Goal: Find specific page/section: Find specific page/section

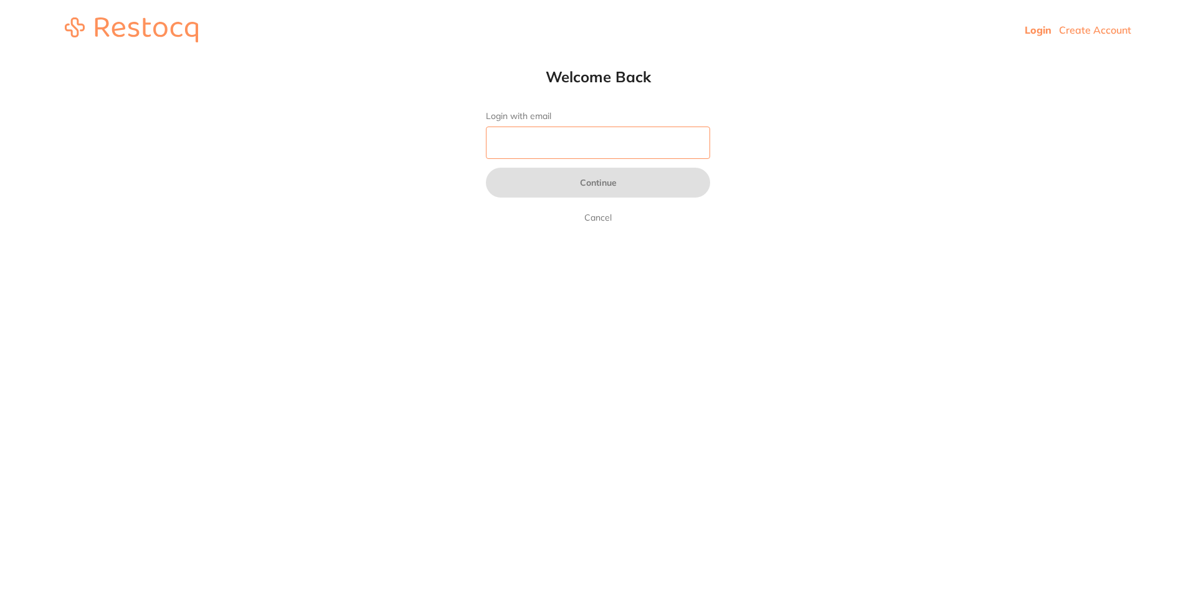
click at [507, 145] on input "Login with email" at bounding box center [598, 143] width 224 height 32
type input "[EMAIL_ADDRESS][DOMAIN_NAME]"
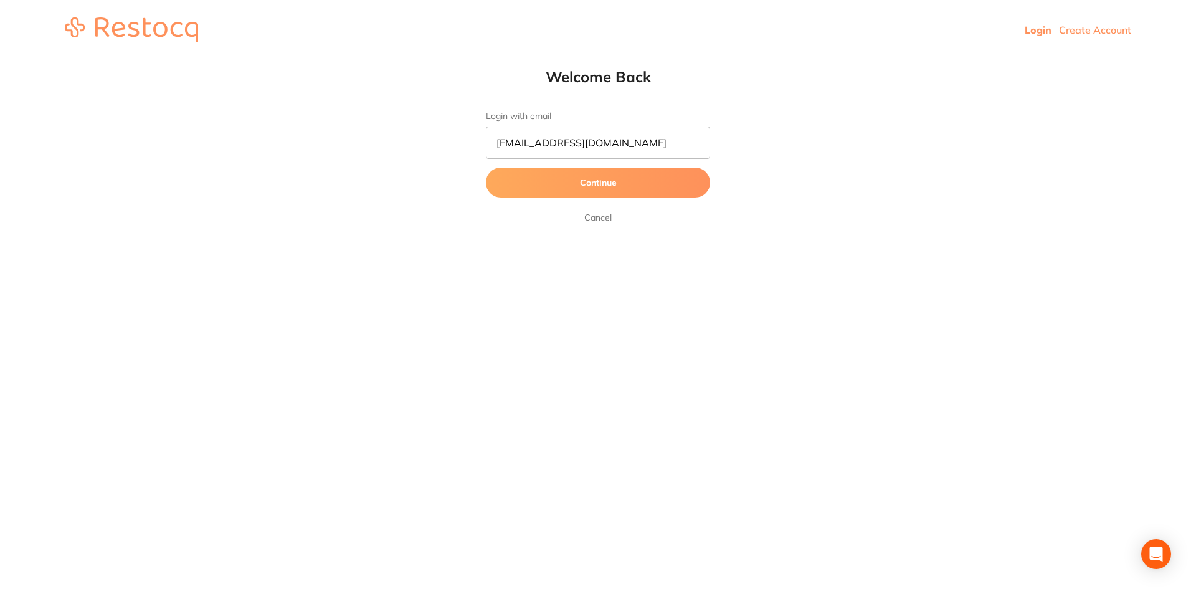
click at [537, 177] on button "Continue" at bounding box center [598, 183] width 224 height 30
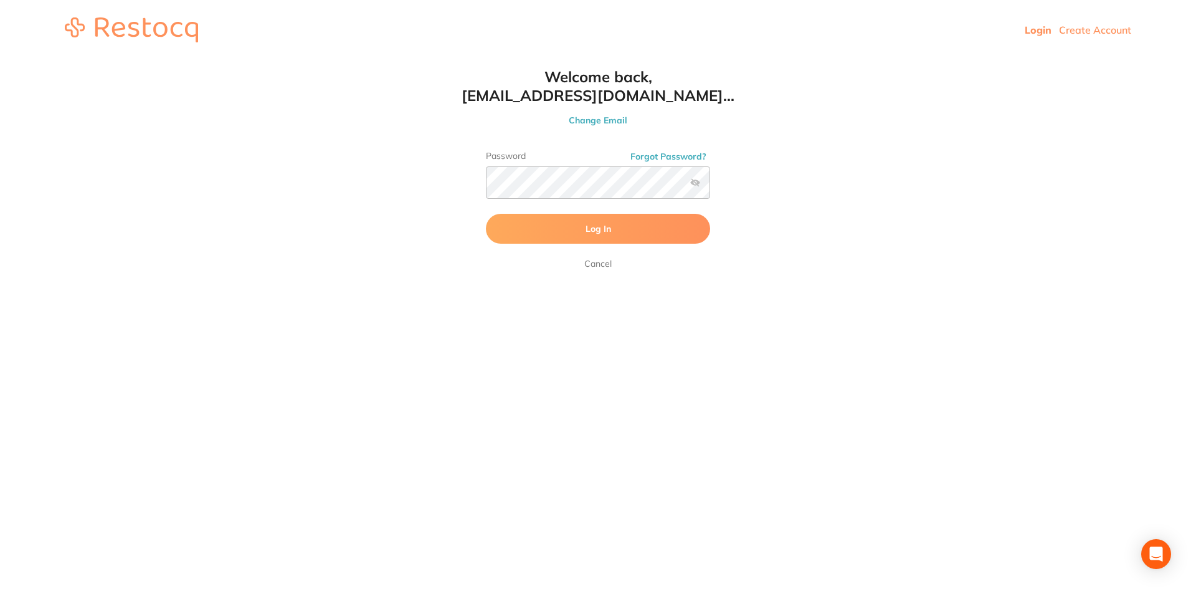
click at [523, 239] on button "Log In" at bounding box center [598, 229] width 224 height 30
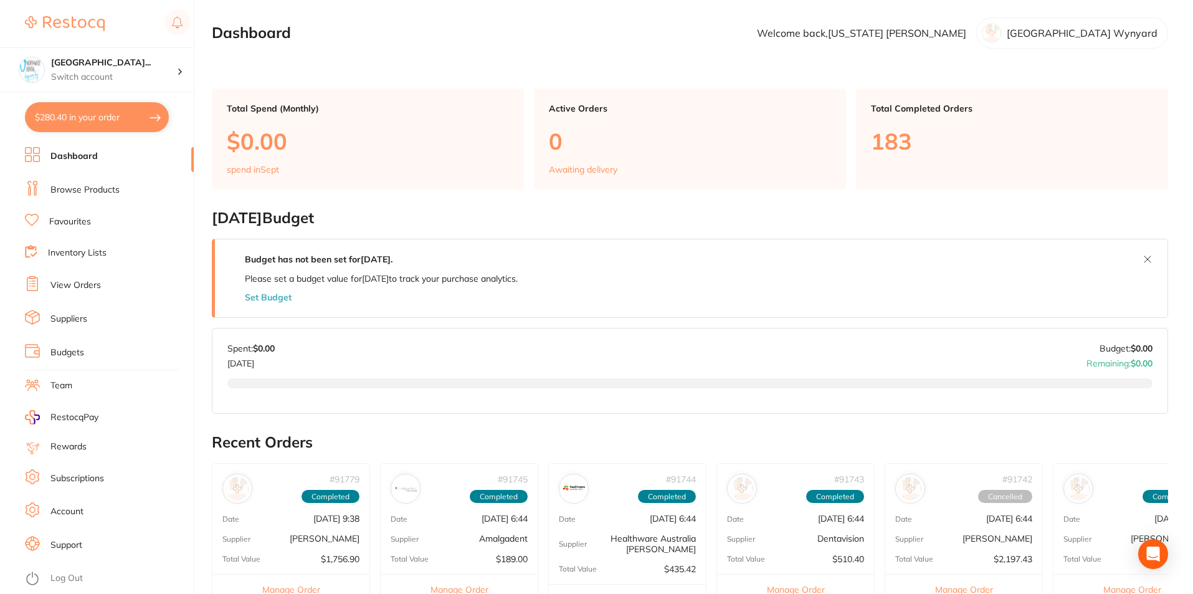
click at [72, 193] on link "Browse Products" at bounding box center [84, 190] width 69 height 12
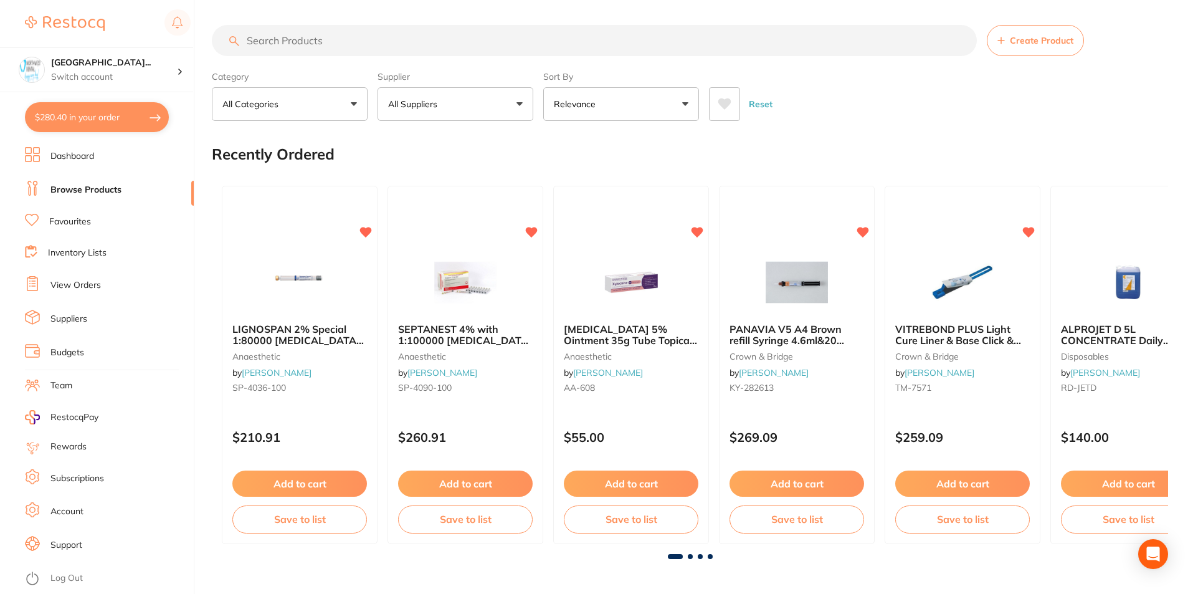
click at [277, 41] on input "search" at bounding box center [594, 40] width 765 height 31
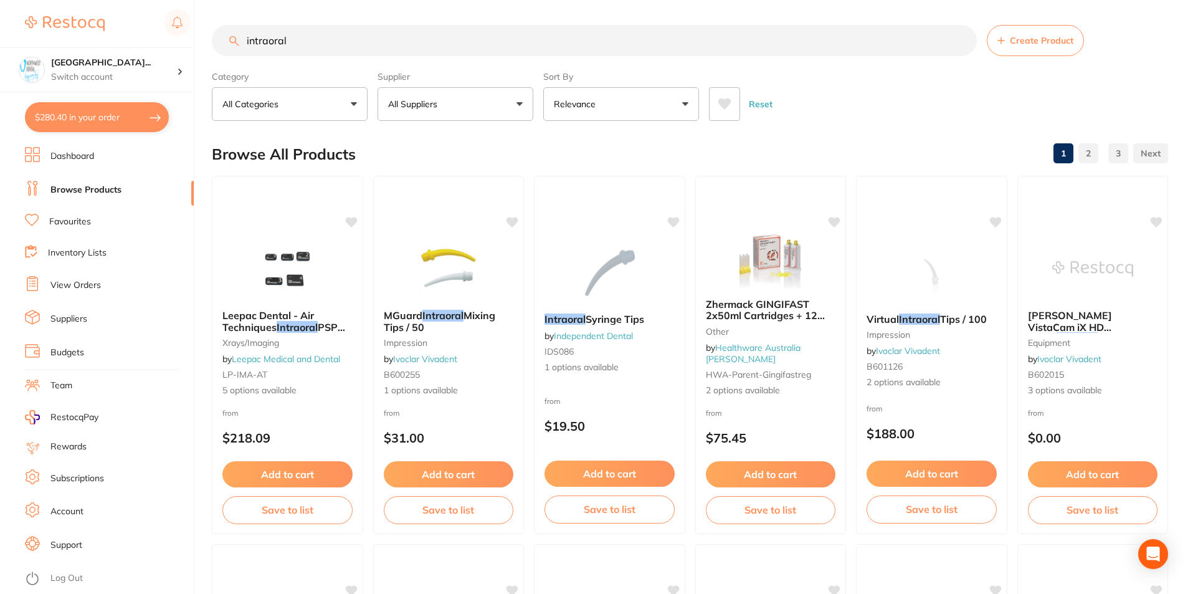
drag, startPoint x: 226, startPoint y: 24, endPoint x: 141, endPoint y: 2, distance: 87.5
click at [141, 2] on div "$280.40 [GEOGRAPHIC_DATA]... Switch account [GEOGRAPHIC_DATA] Wynyard Burnie Sm…" at bounding box center [596, 297] width 1193 height 594
type input "mouthwatch"
